Goal: Check status: Check status

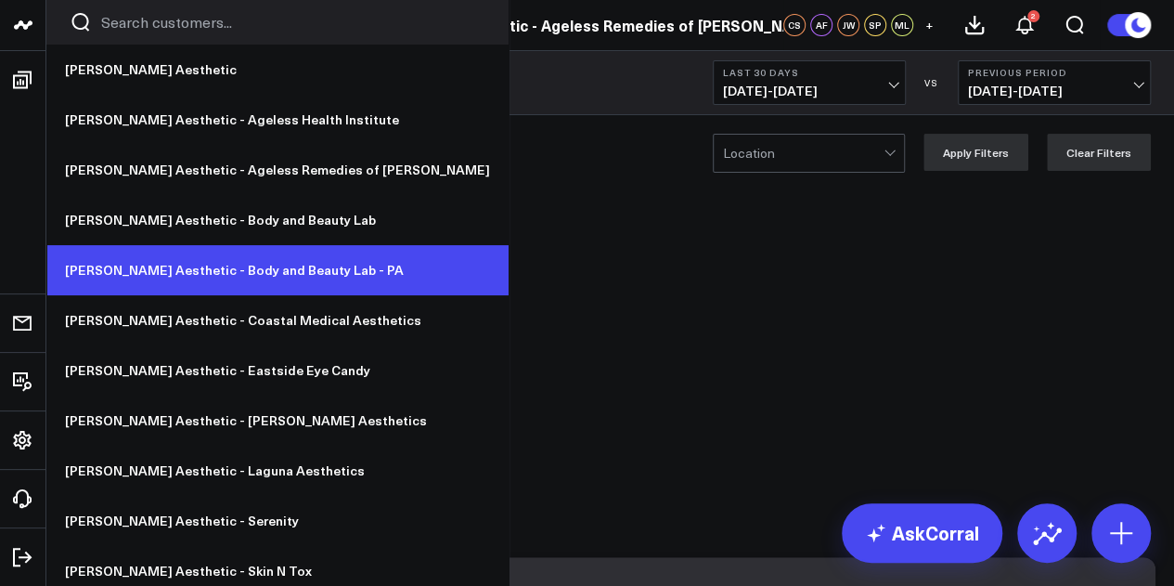
scroll to position [59, 0]
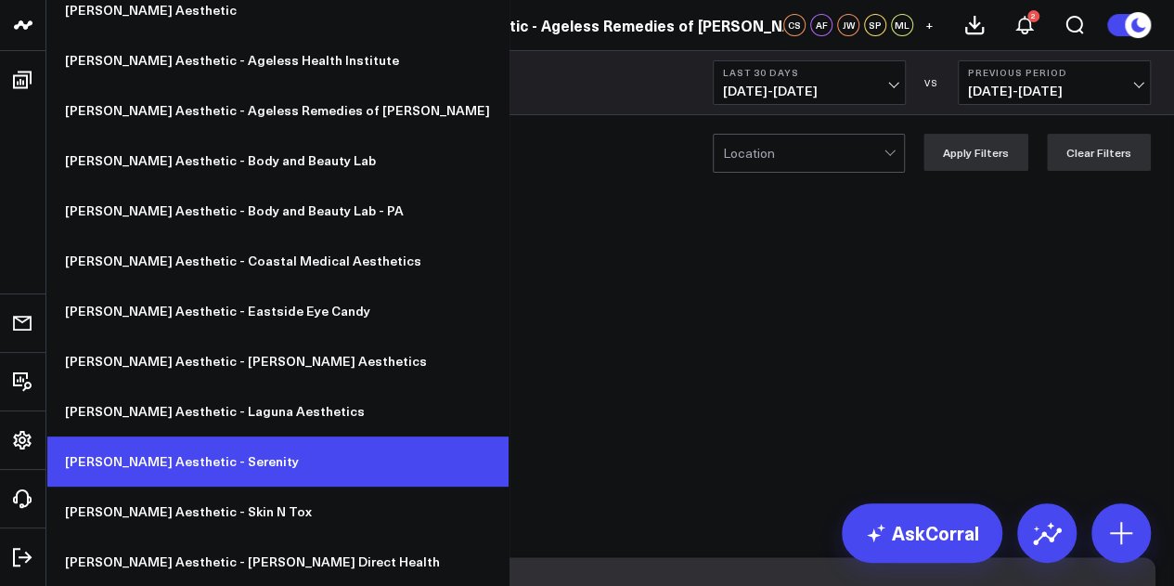
click at [206, 460] on link "[PERSON_NAME] Aesthetic - Serenity" at bounding box center [277, 461] width 462 height 50
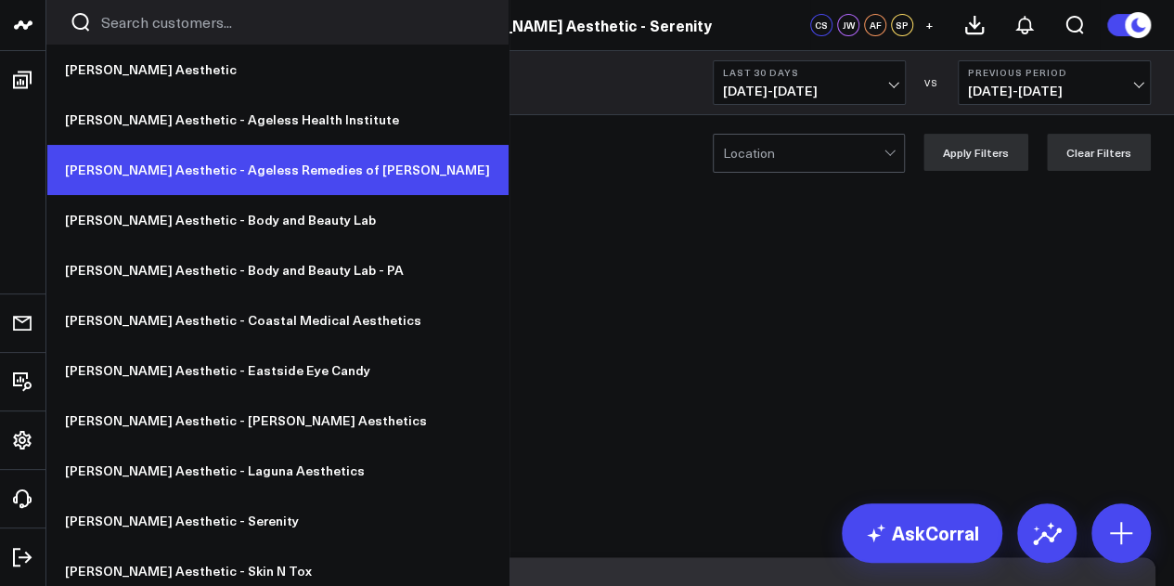
click at [236, 179] on link "[PERSON_NAME] Aesthetic - Ageless Remedies of [PERSON_NAME]" at bounding box center [277, 170] width 462 height 50
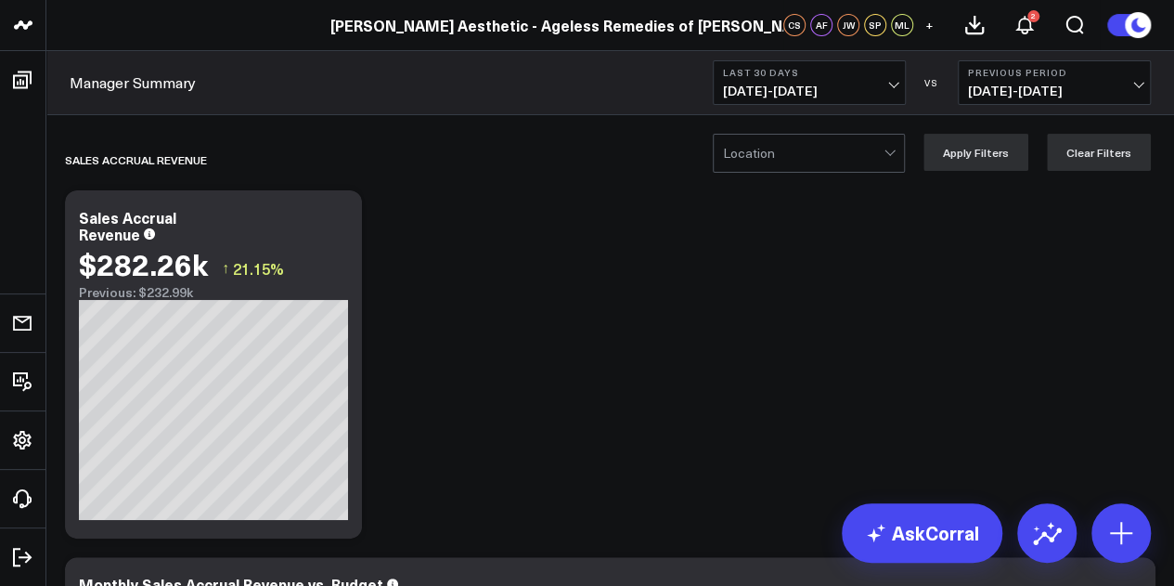
click at [881, 101] on button "Last 30 Days 08/18/25 - 09/16/25" at bounding box center [809, 82] width 193 height 45
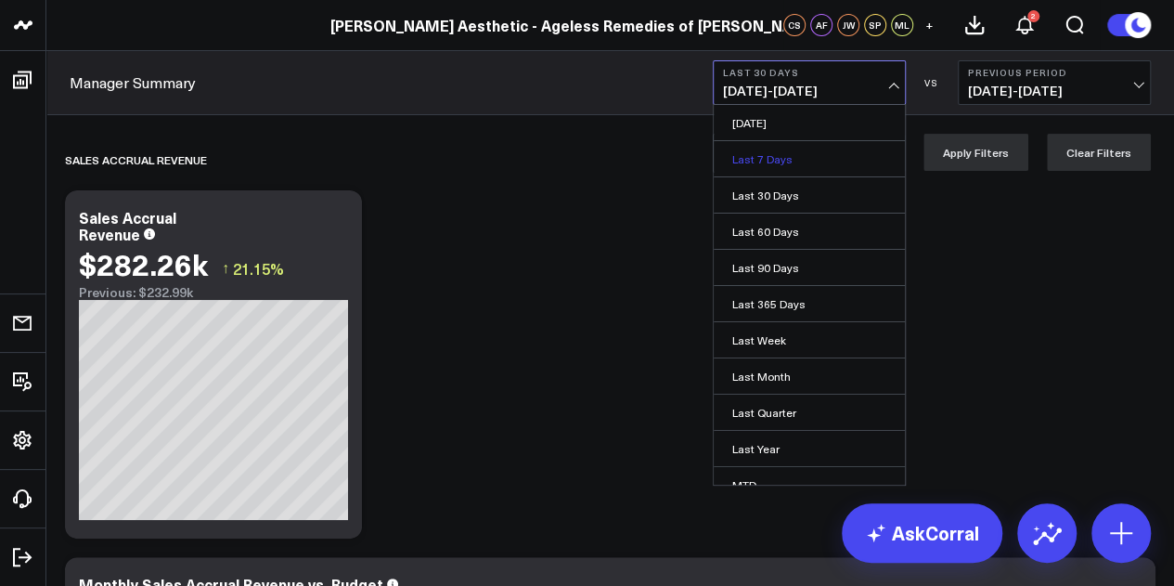
click at [832, 162] on link "Last 7 Days" at bounding box center [809, 158] width 191 height 35
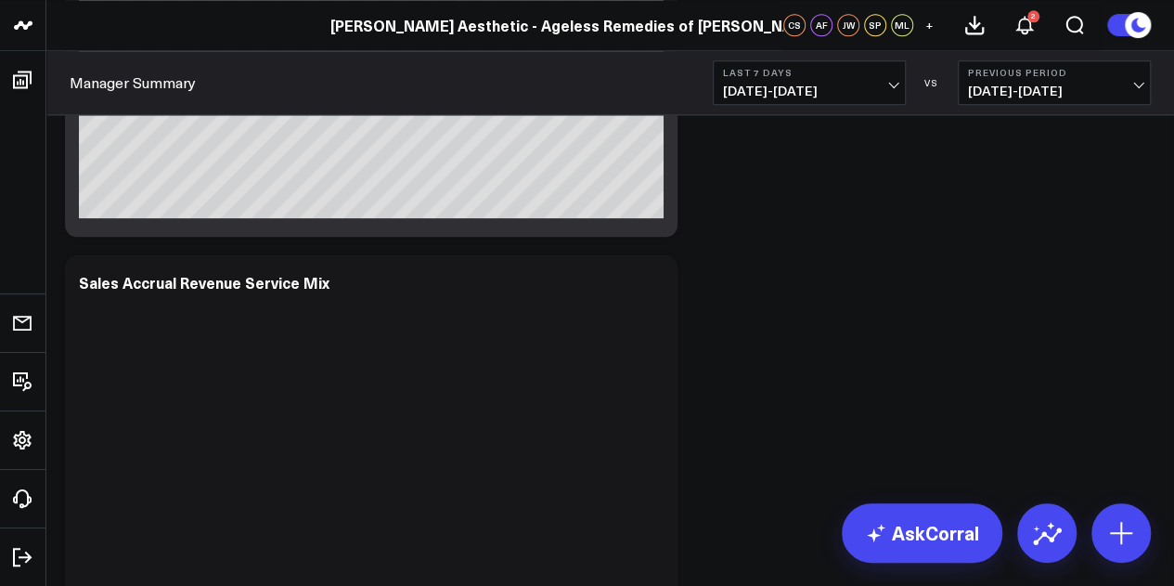
scroll to position [1047, 0]
